Goal: Navigation & Orientation: Find specific page/section

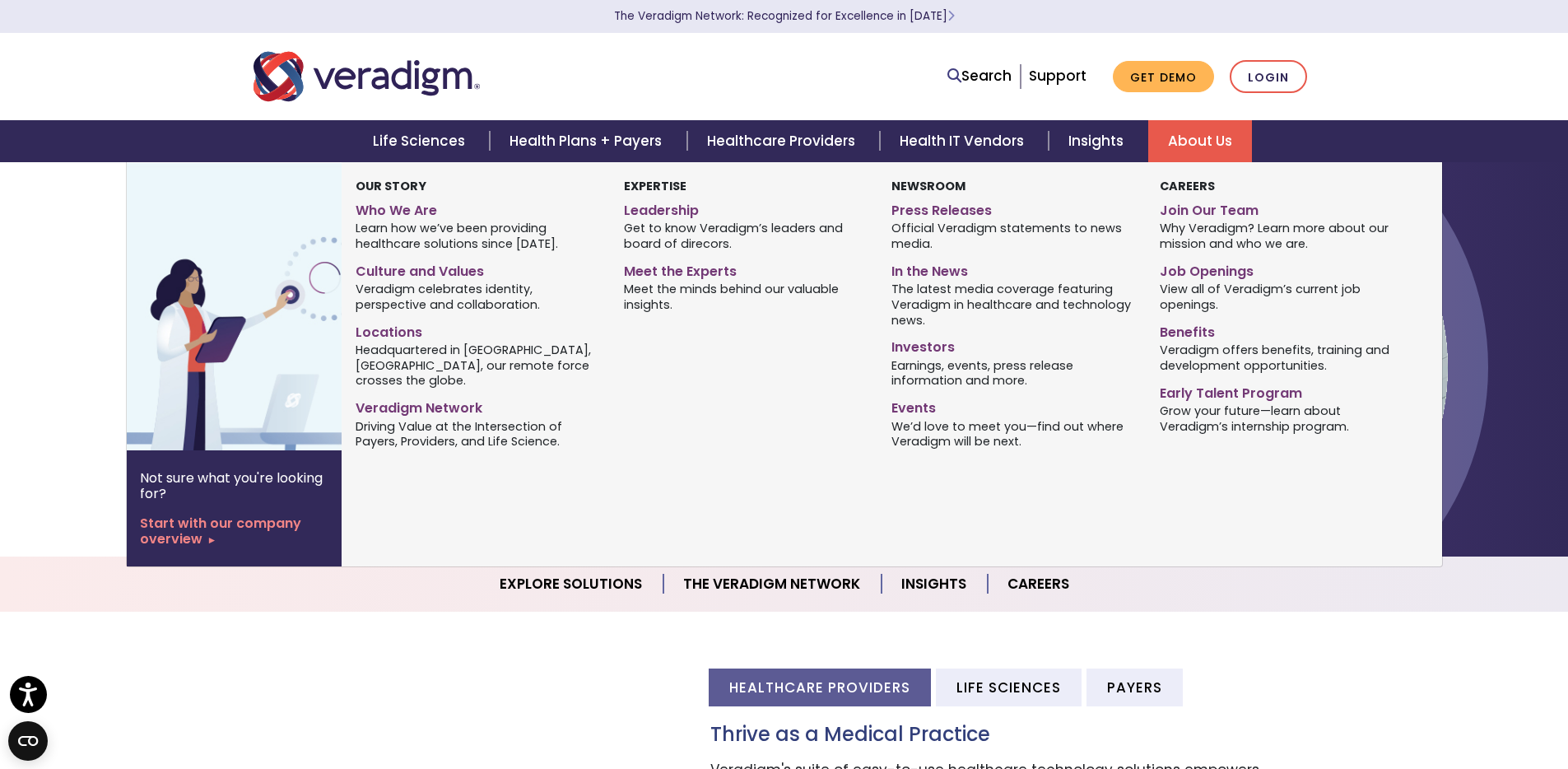
click at [1209, 143] on link "About Us" at bounding box center [1200, 141] width 104 height 42
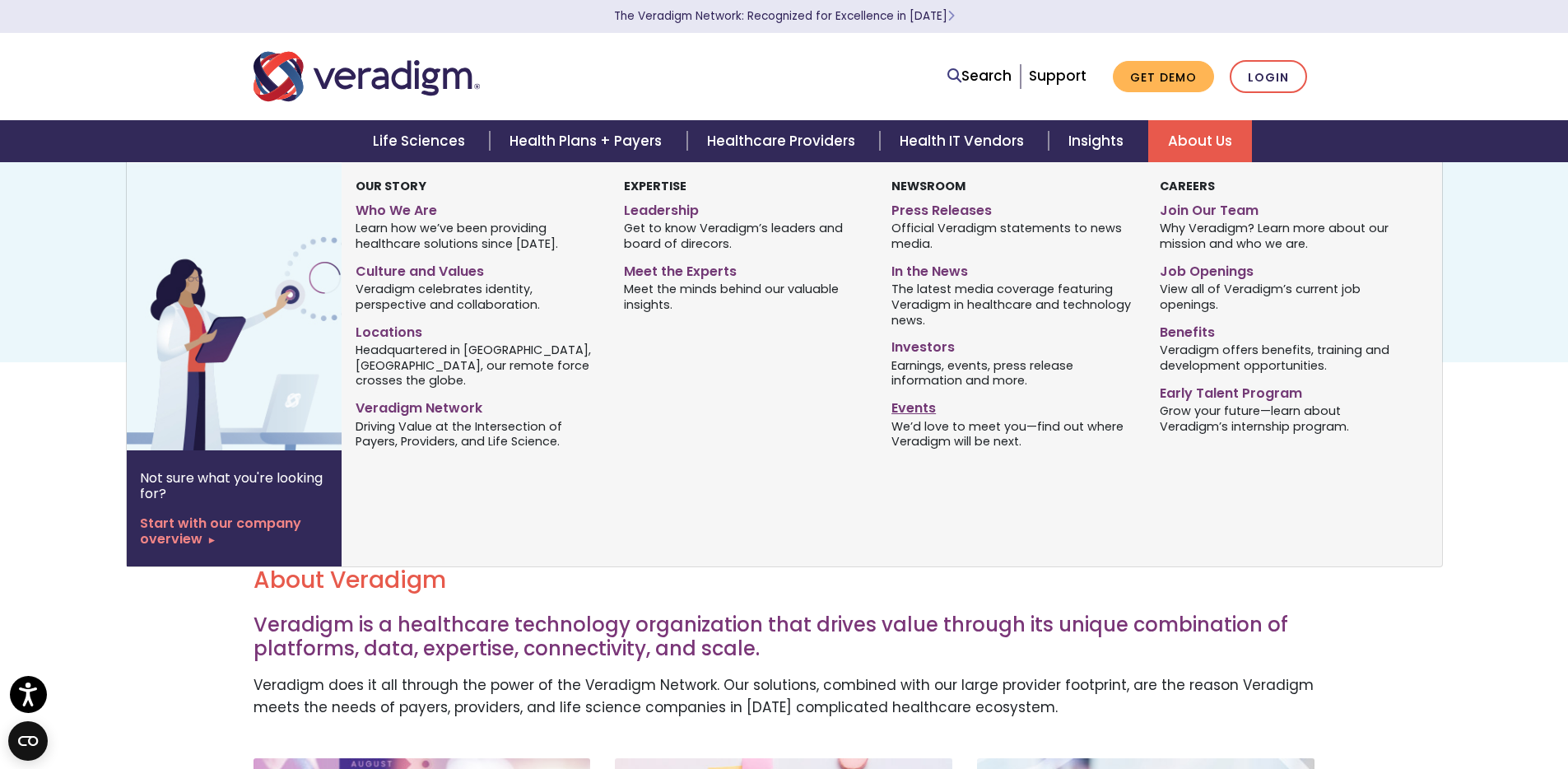
click at [909, 401] on link "Events" at bounding box center [1013, 405] width 243 height 24
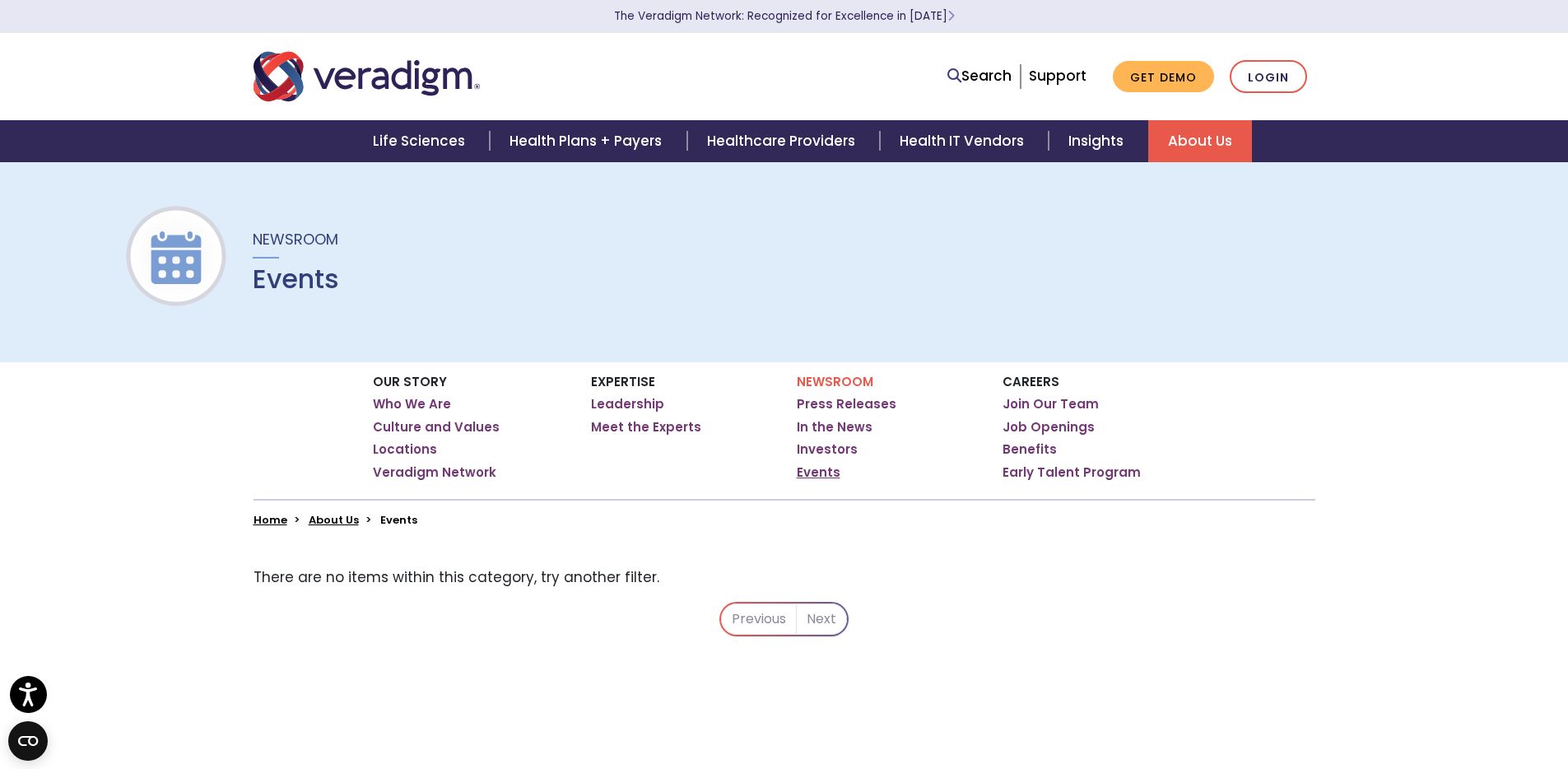
click at [817, 474] on link "Events" at bounding box center [819, 472] width 43 height 16
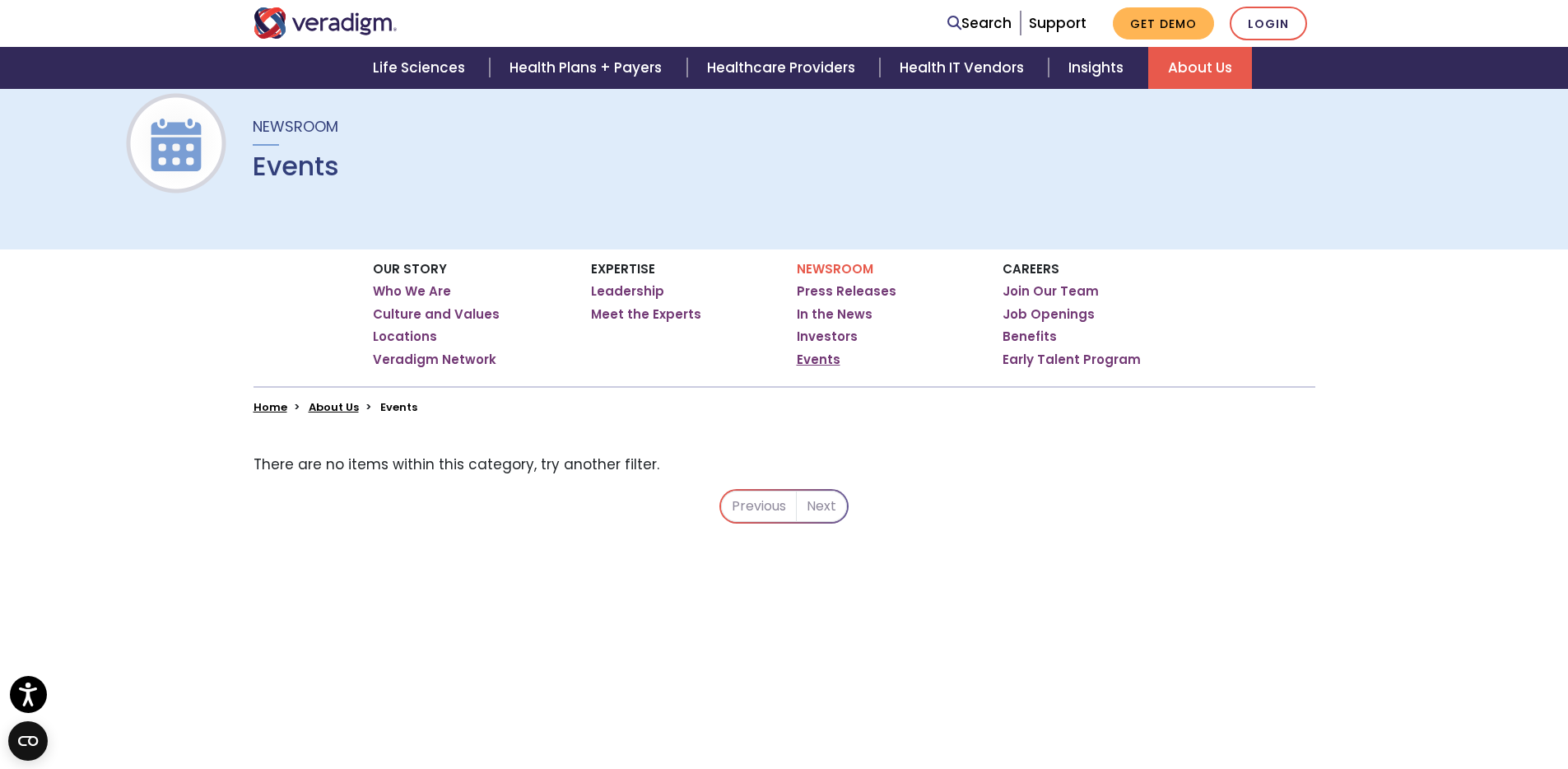
scroll to position [123, 0]
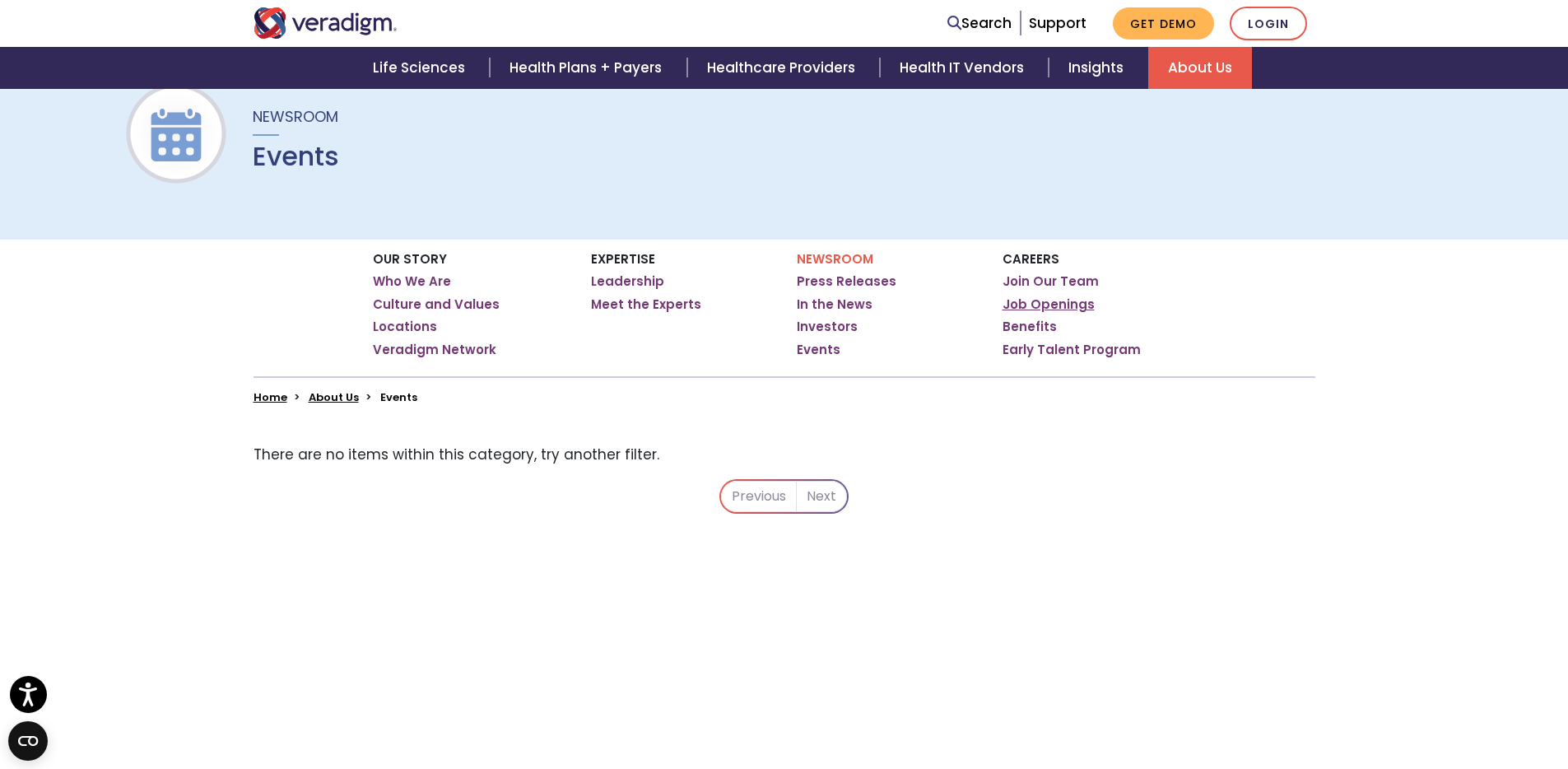
click at [1054, 310] on link "Job Openings" at bounding box center [1049, 304] width 92 height 16
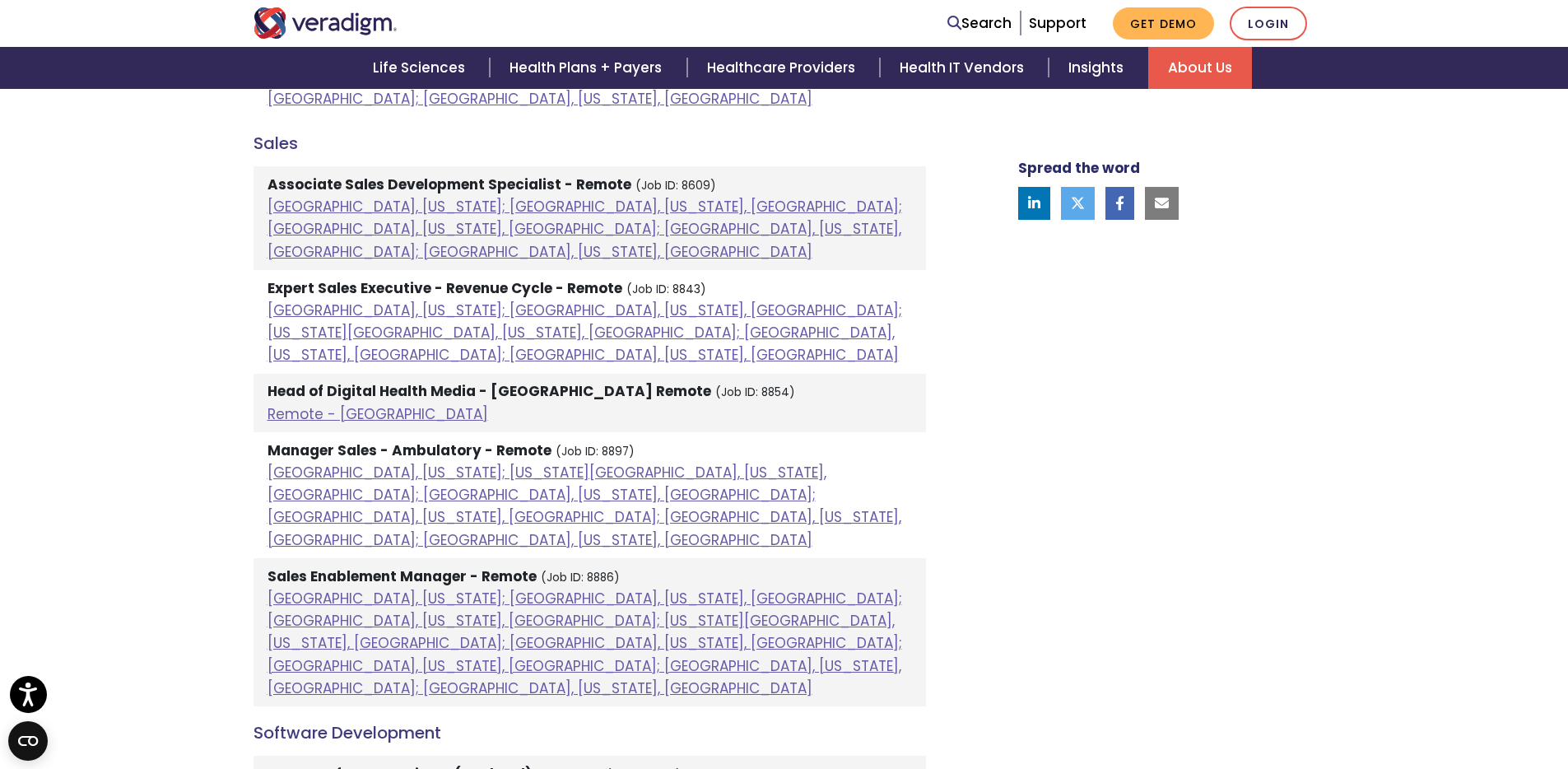
scroll to position [1869, 0]
